Goal: Task Accomplishment & Management: Use online tool/utility

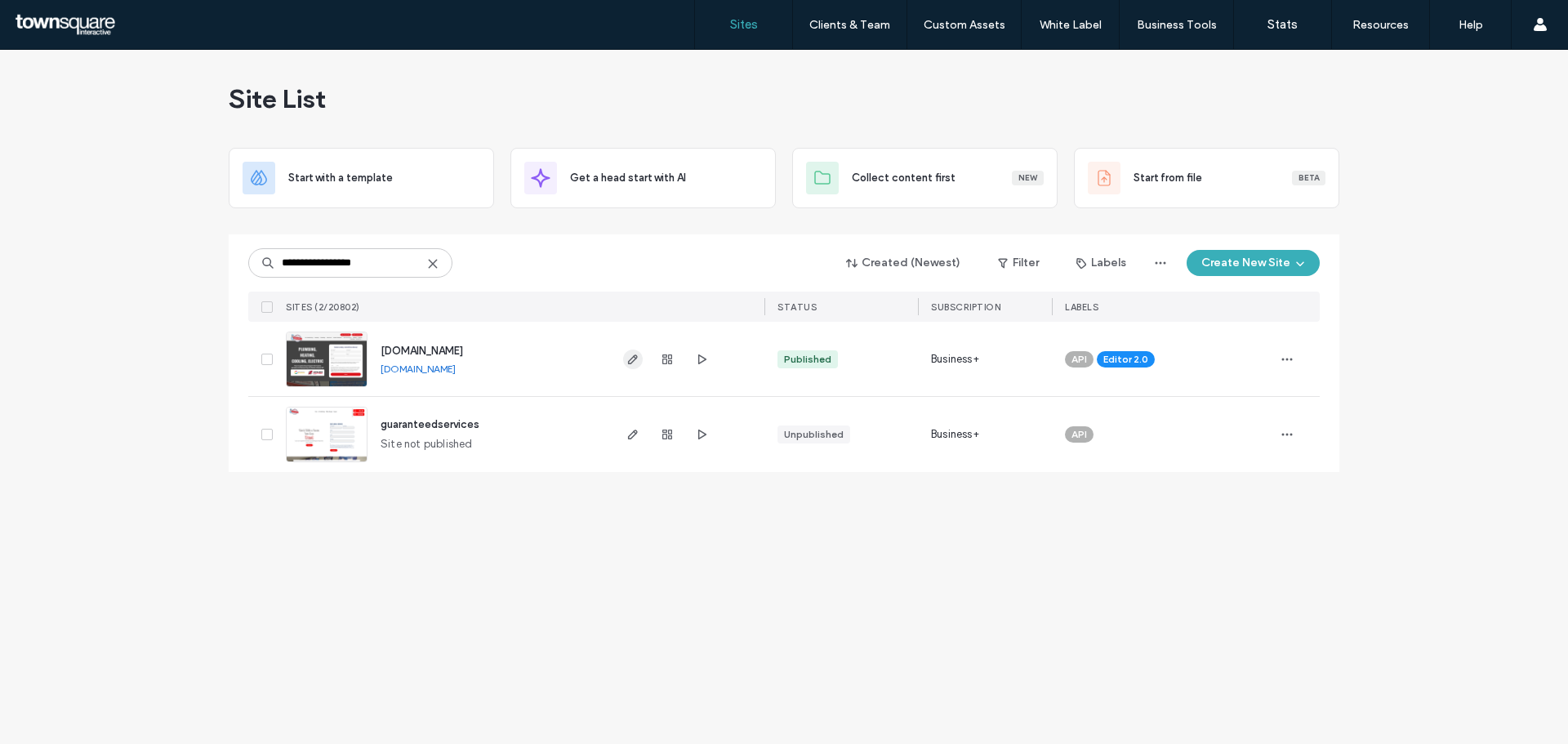
type input "**********"
click at [629, 364] on use "button" at bounding box center [633, 359] width 10 height 10
